Goal: Find specific page/section: Find specific page/section

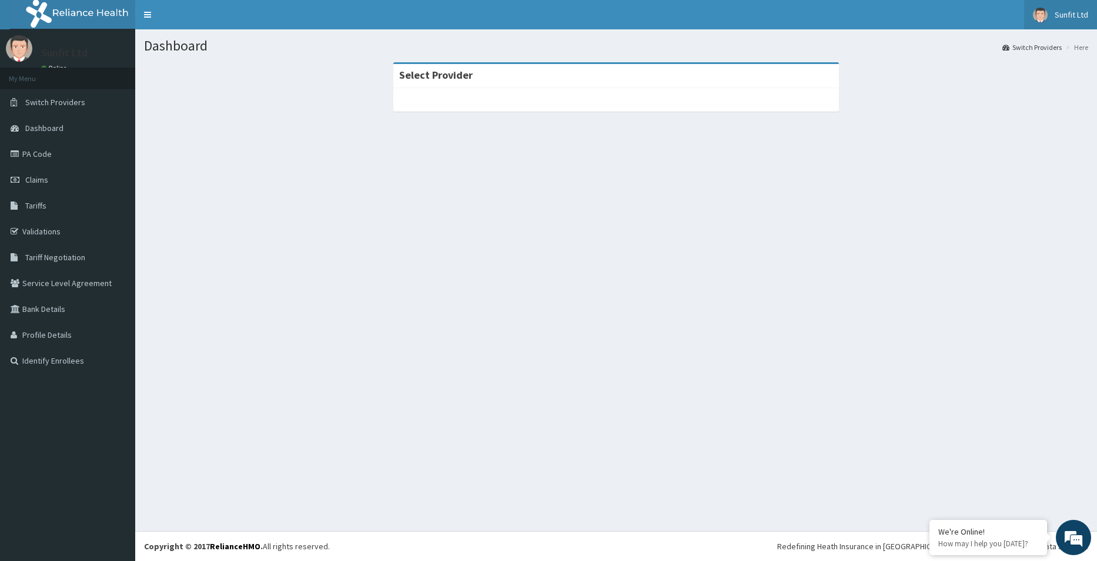
click at [1036, 11] on img at bounding box center [1040, 15] width 15 height 15
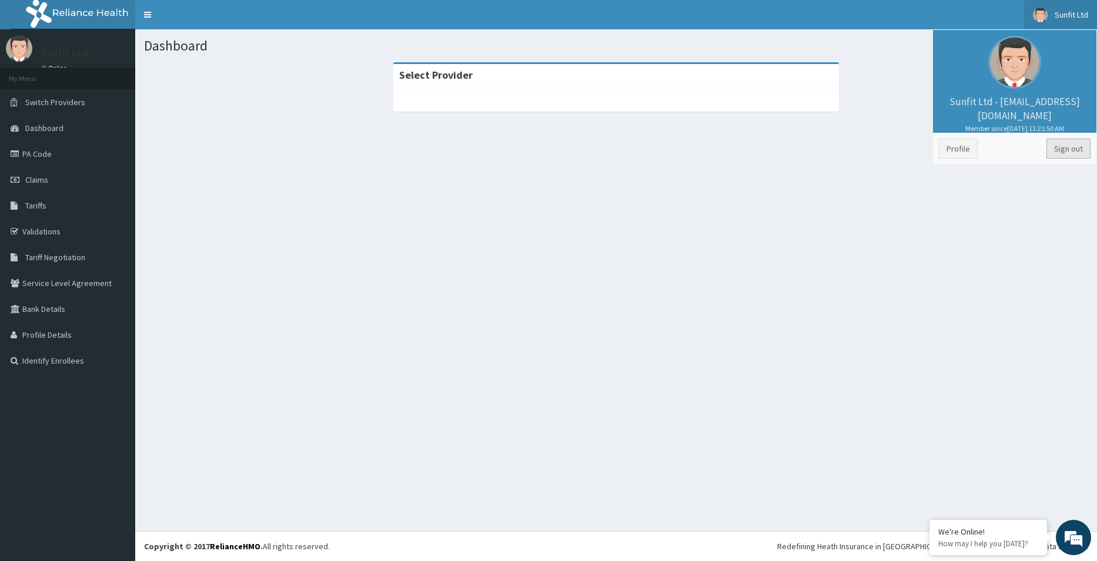
click at [1075, 143] on link "Sign out" at bounding box center [1068, 149] width 44 height 20
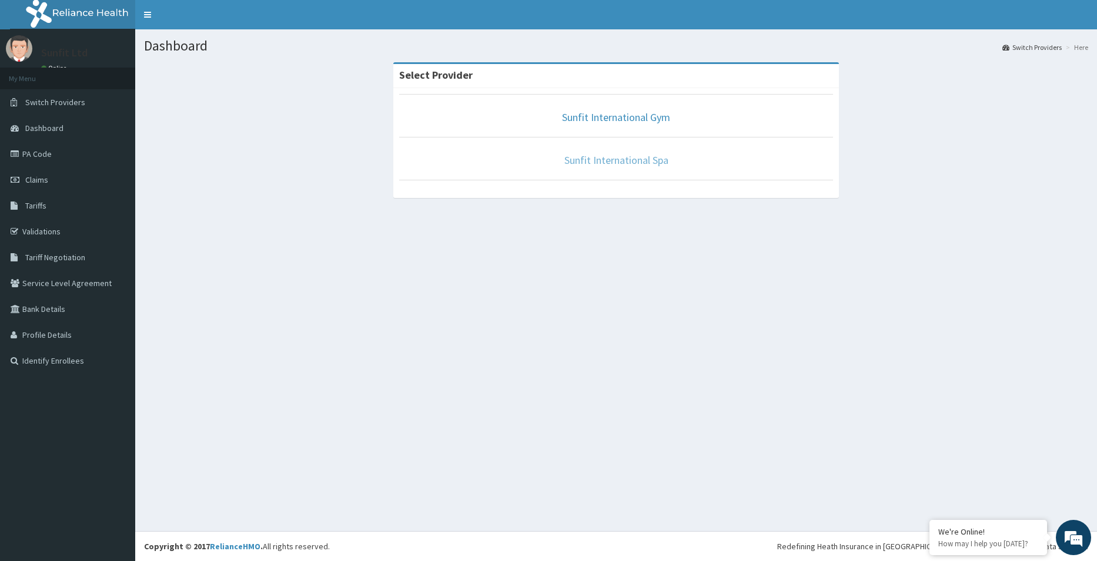
click at [649, 164] on link "Sunfit International Spa" at bounding box center [616, 160] width 104 height 14
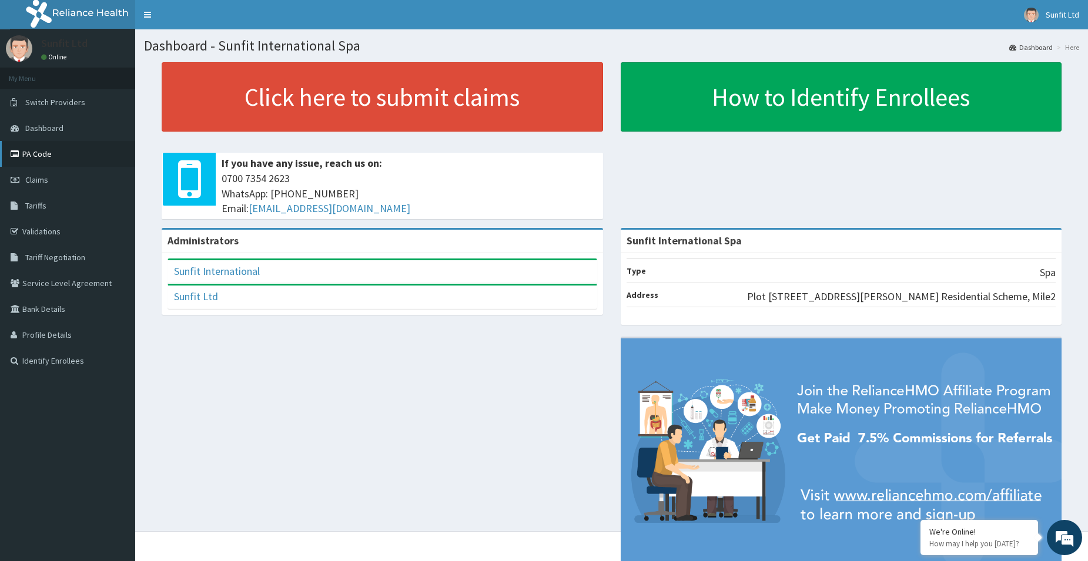
click at [47, 149] on link "PA Code" at bounding box center [67, 154] width 135 height 26
